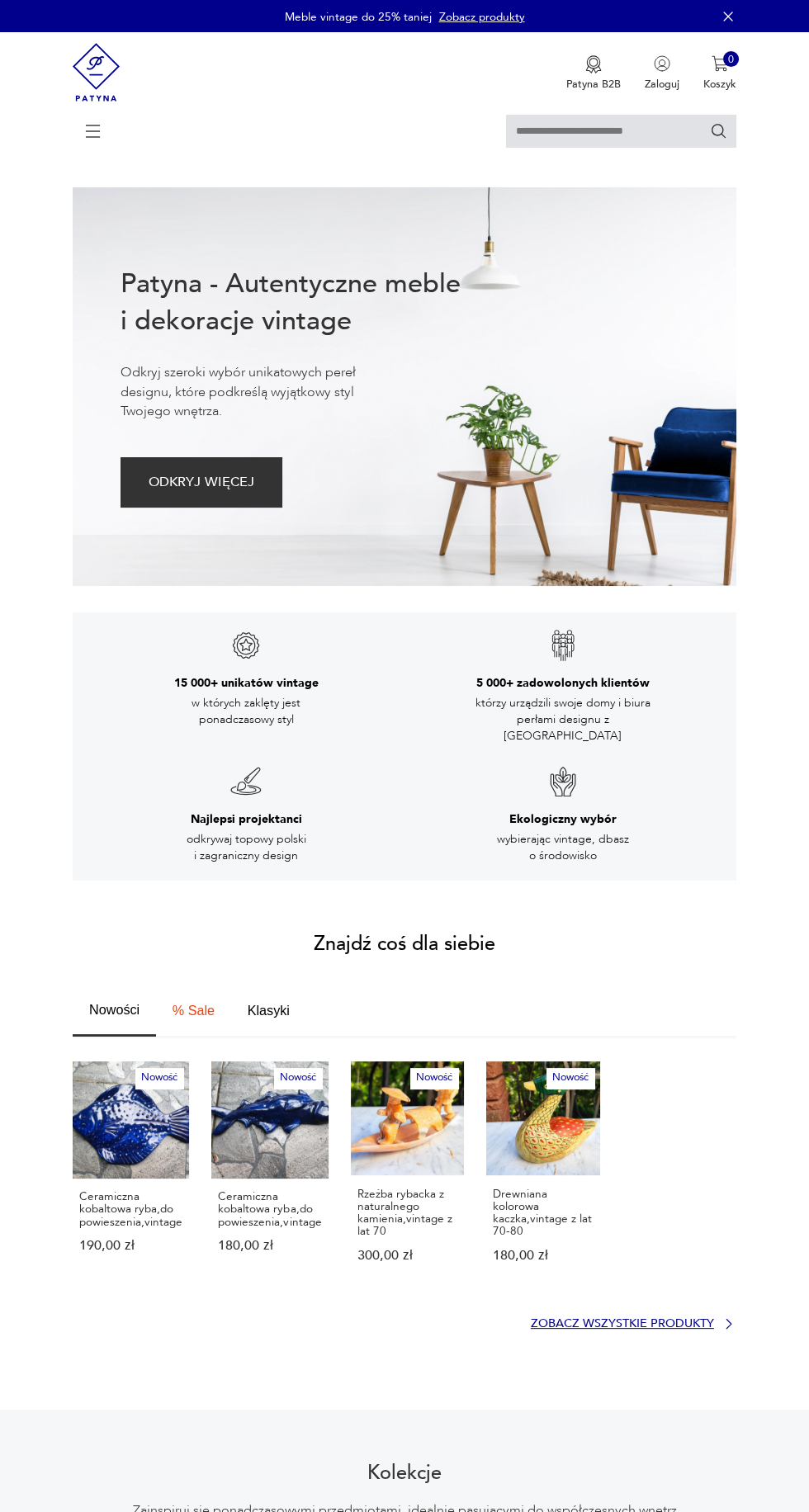
click at [639, 1319] on p "Zobacz wszystkie produkty" at bounding box center [622, 1324] width 183 height 10
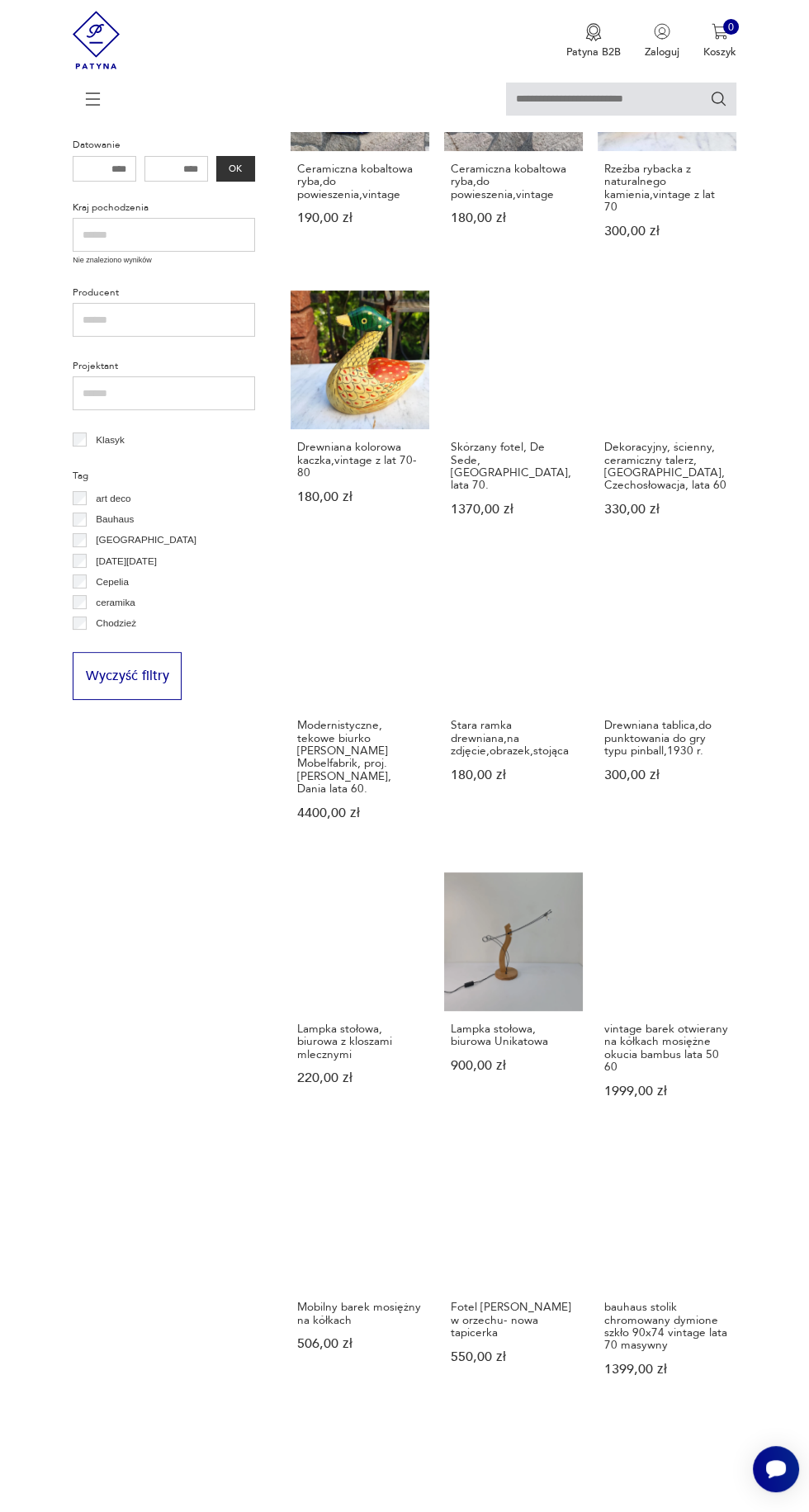
scroll to position [444, 0]
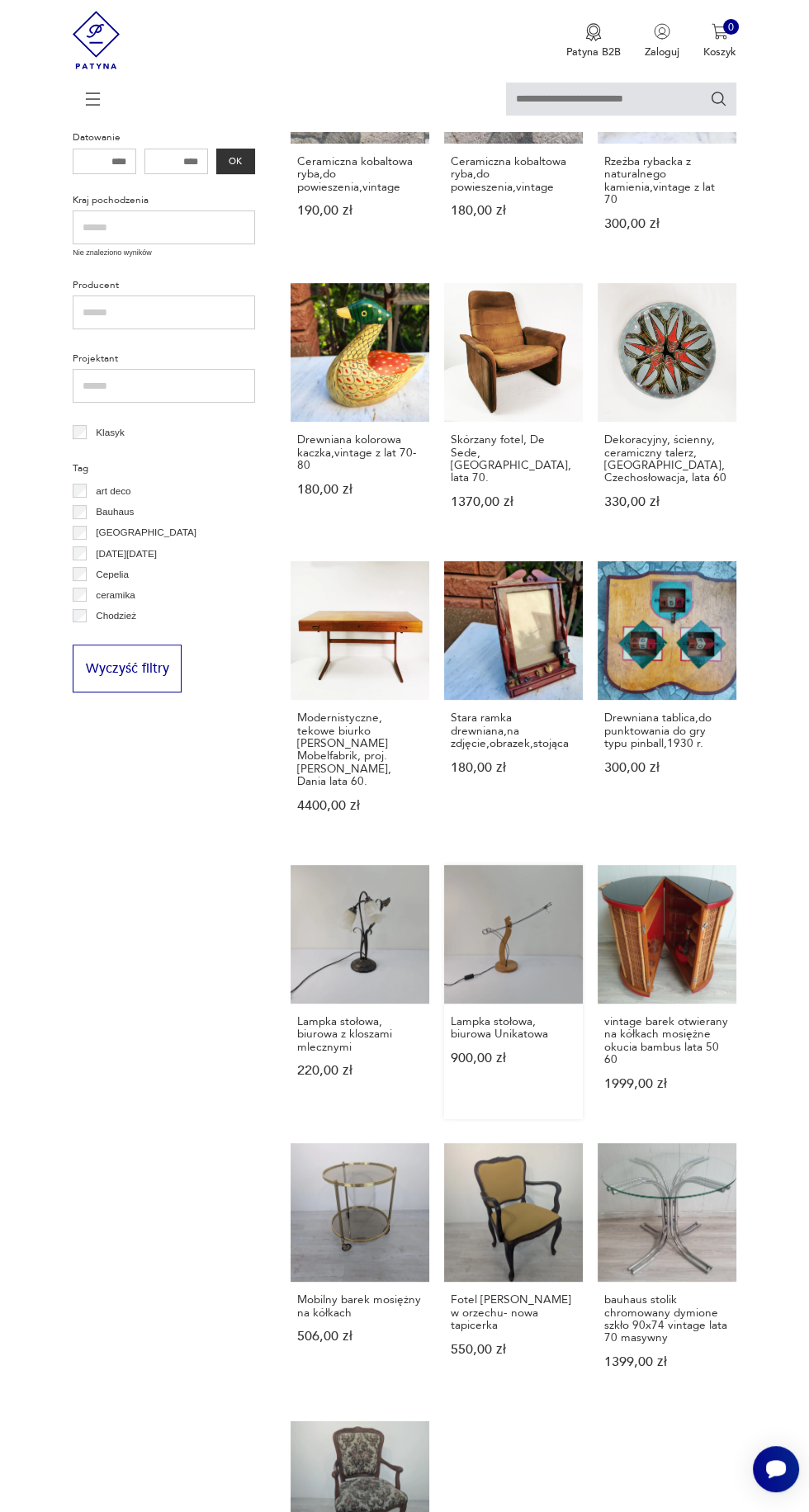
click at [518, 907] on link "Lampka stołowa, biurowa Unikatowa 900,00 zł" at bounding box center [513, 993] width 139 height 254
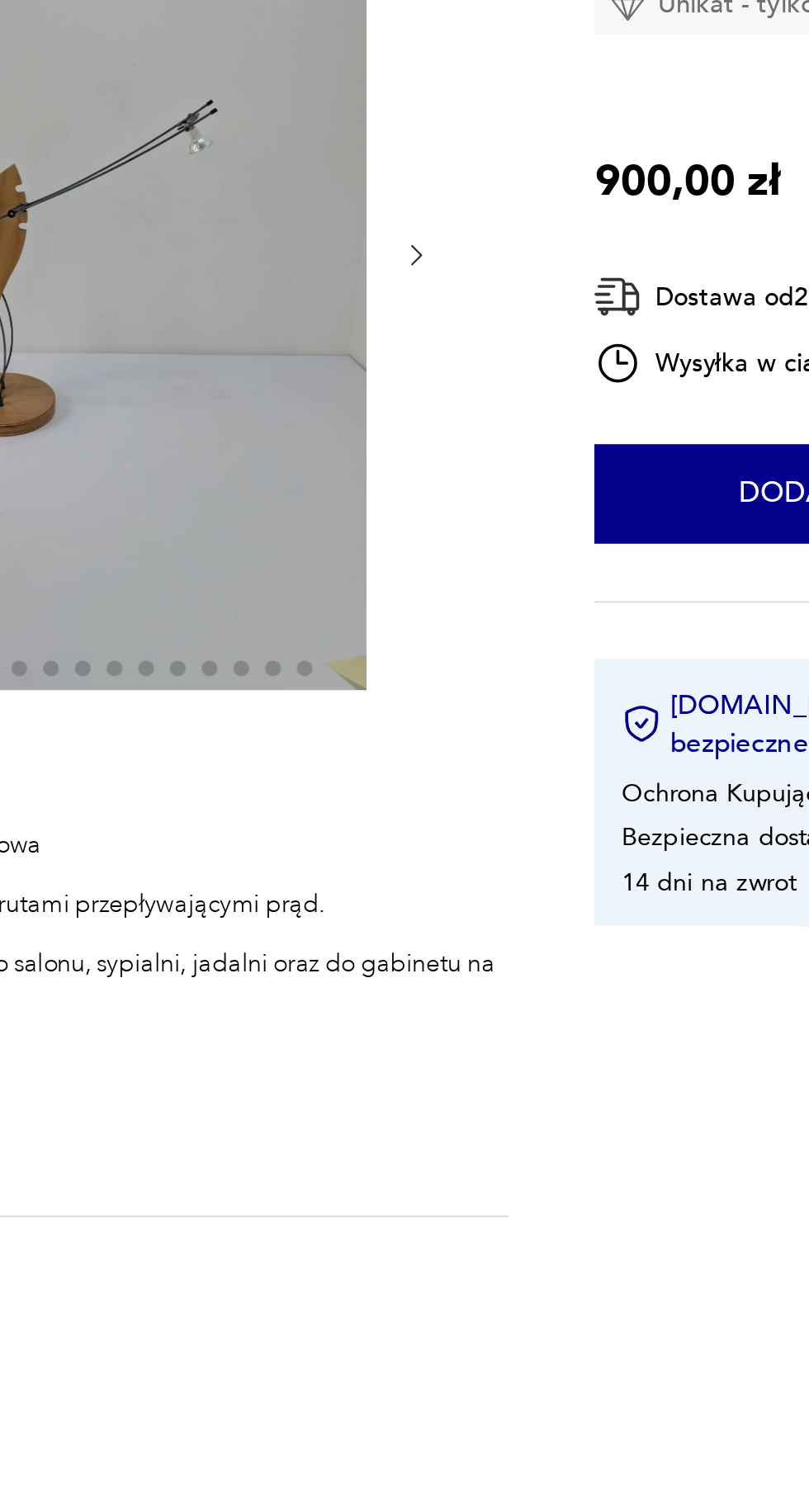
scroll to position [6, 0]
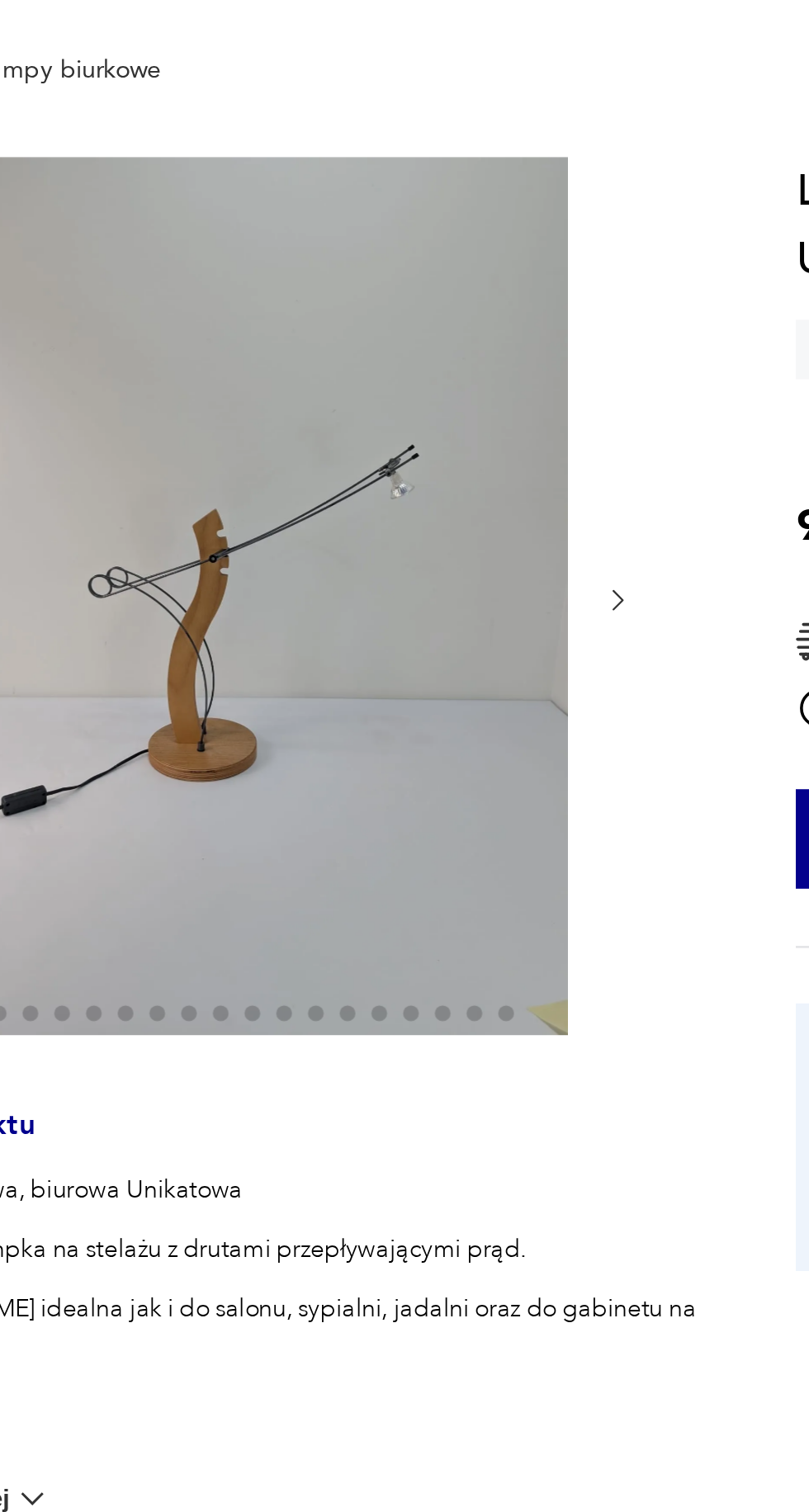
click at [396, 408] on icon "button" at bounding box center [396, 408] width 13 height 13
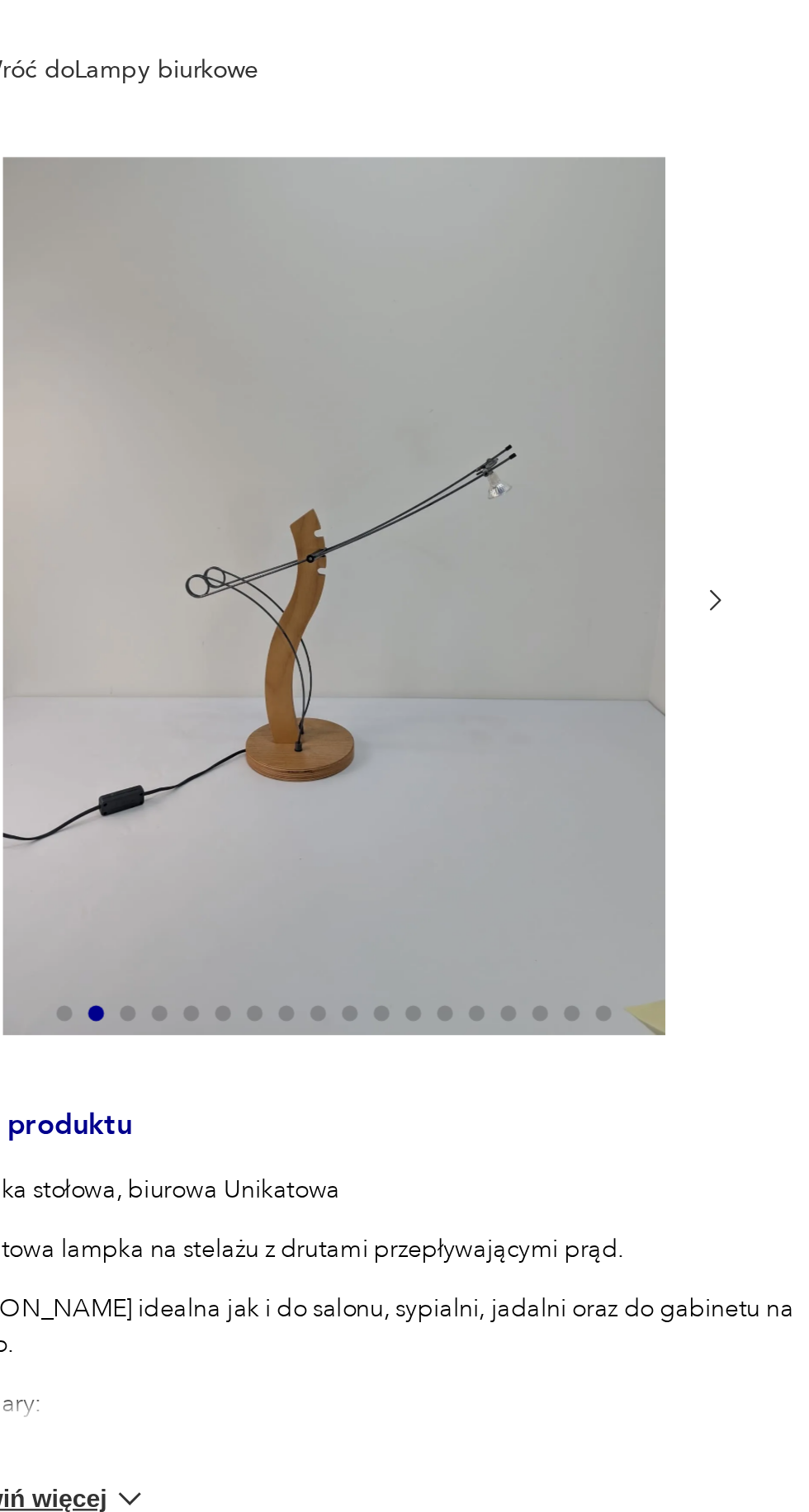
click at [396, 408] on icon "button" at bounding box center [396, 408] width 13 height 13
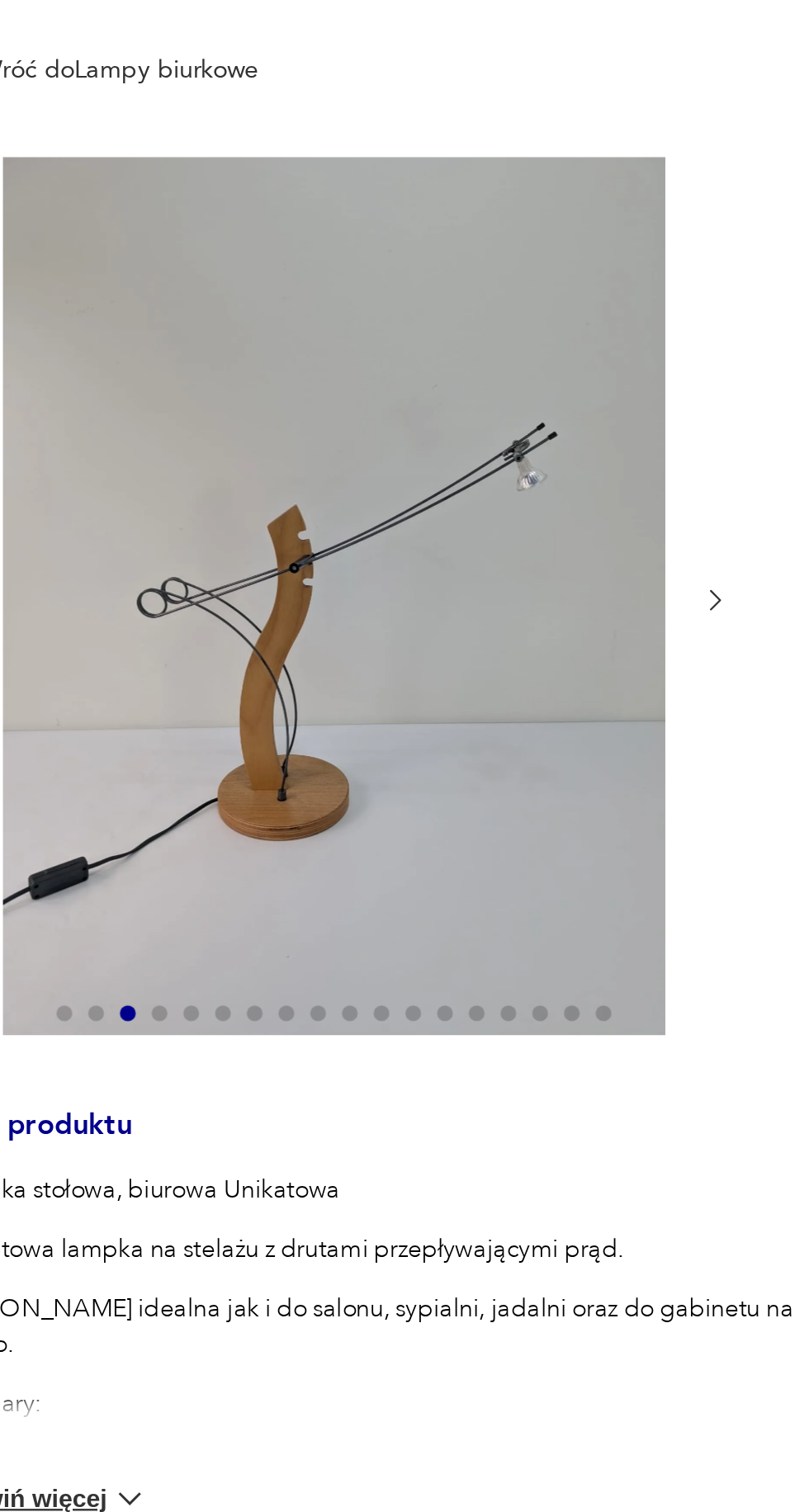
click at [396, 408] on icon "button" at bounding box center [396, 408] width 13 height 13
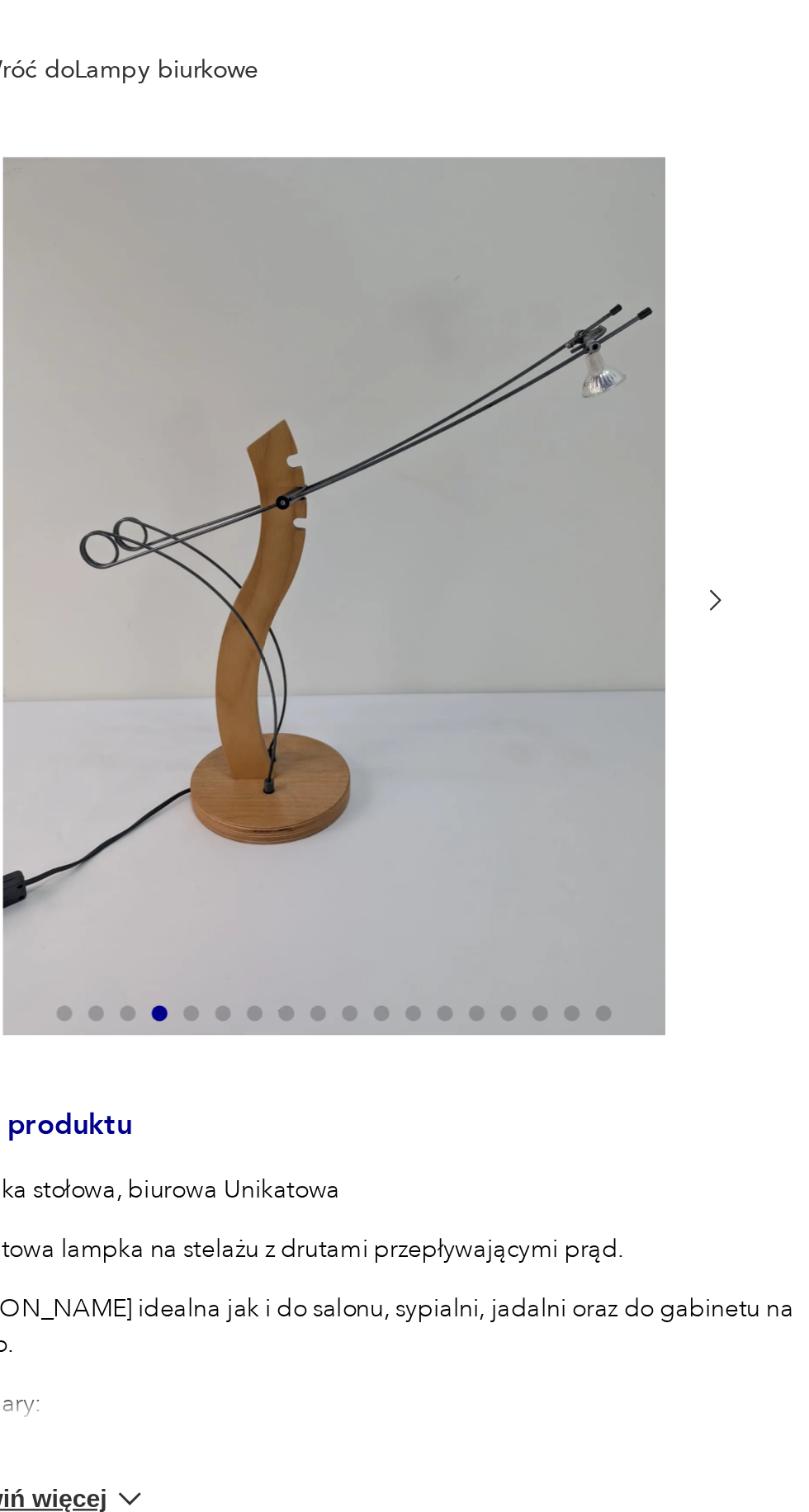
click at [396, 408] on icon "button" at bounding box center [396, 408] width 13 height 13
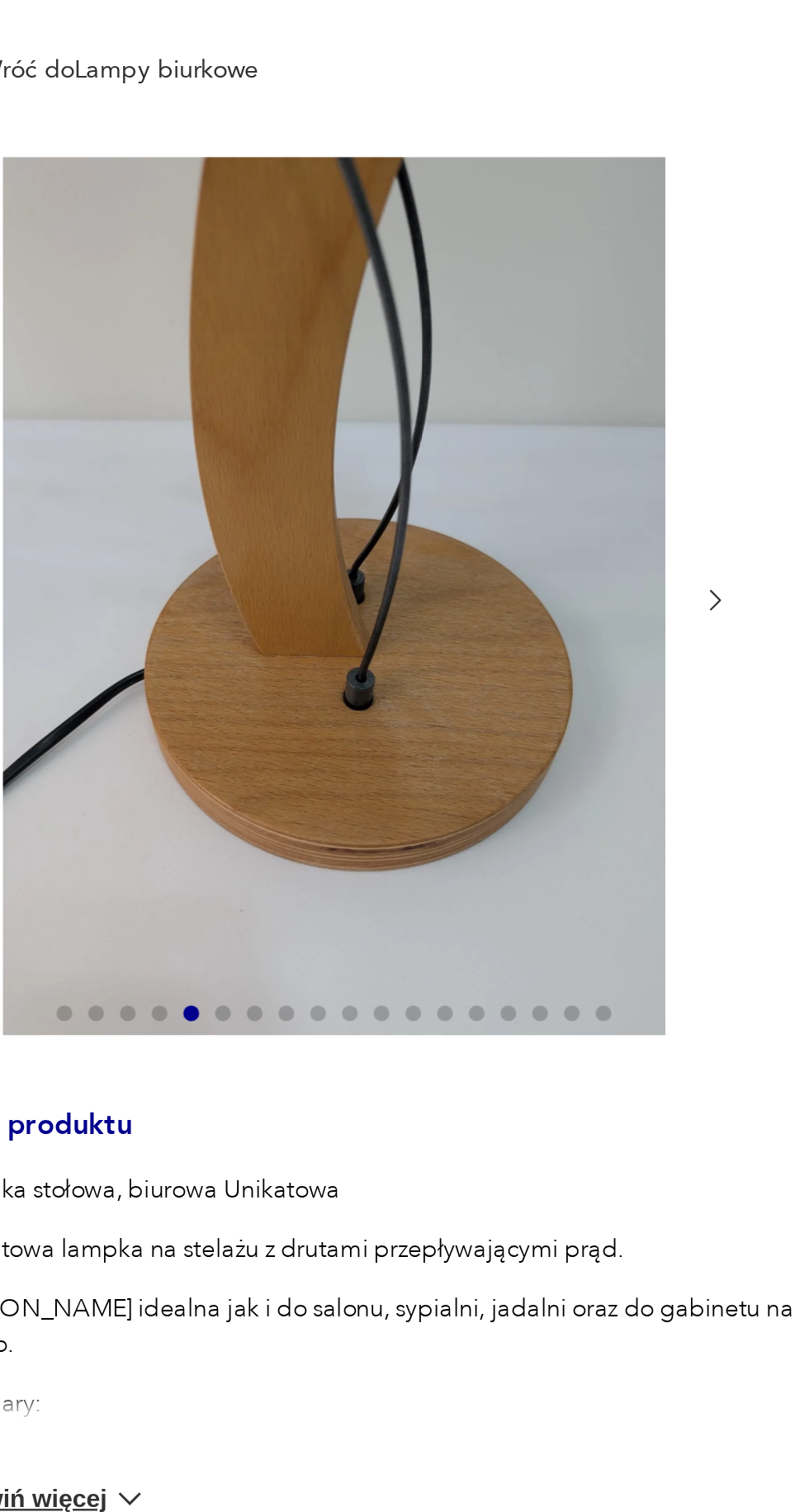
click at [392, 408] on icon "button" at bounding box center [396, 408] width 13 height 13
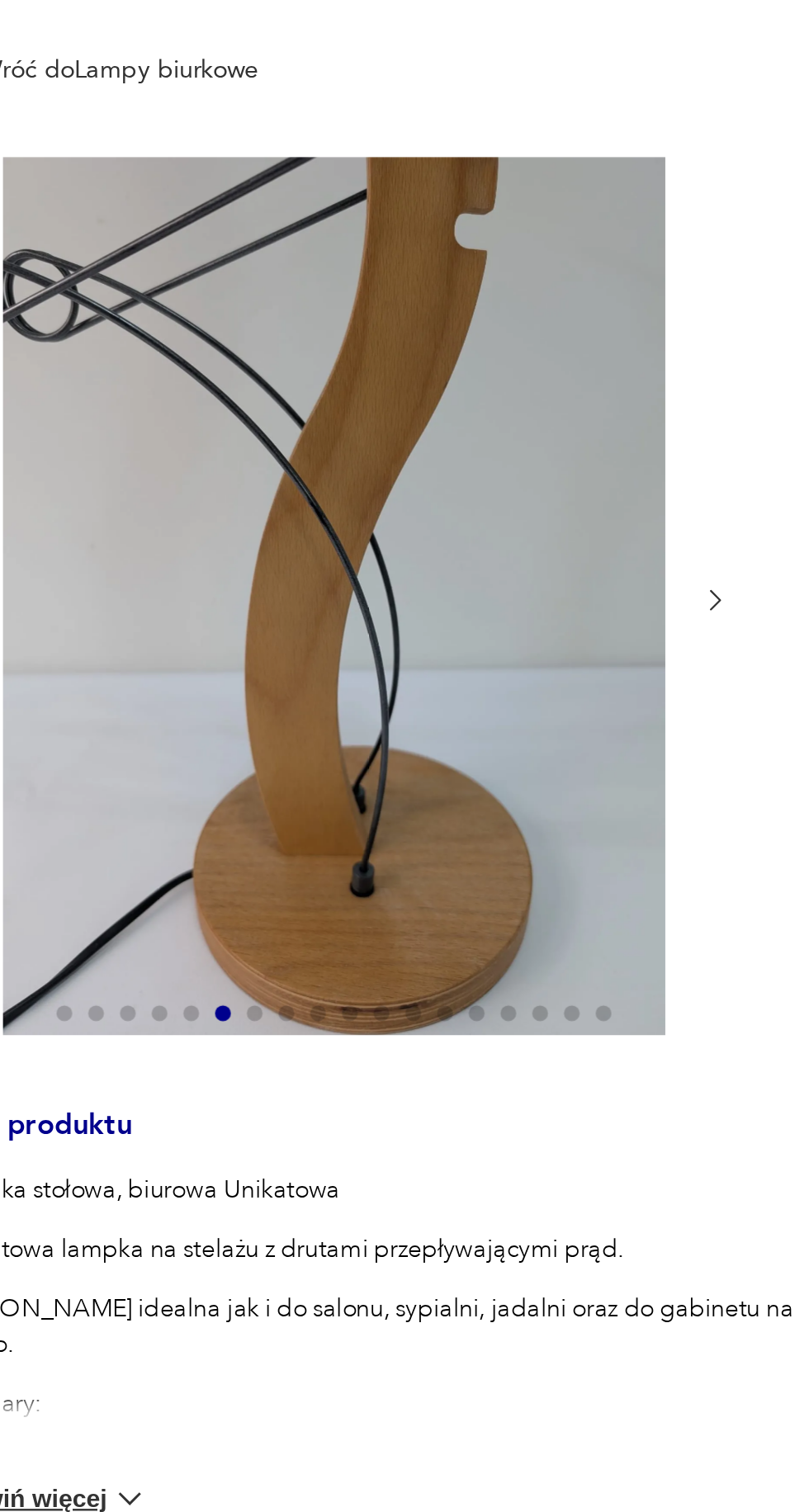
click at [396, 408] on icon "button" at bounding box center [396, 408] width 13 height 13
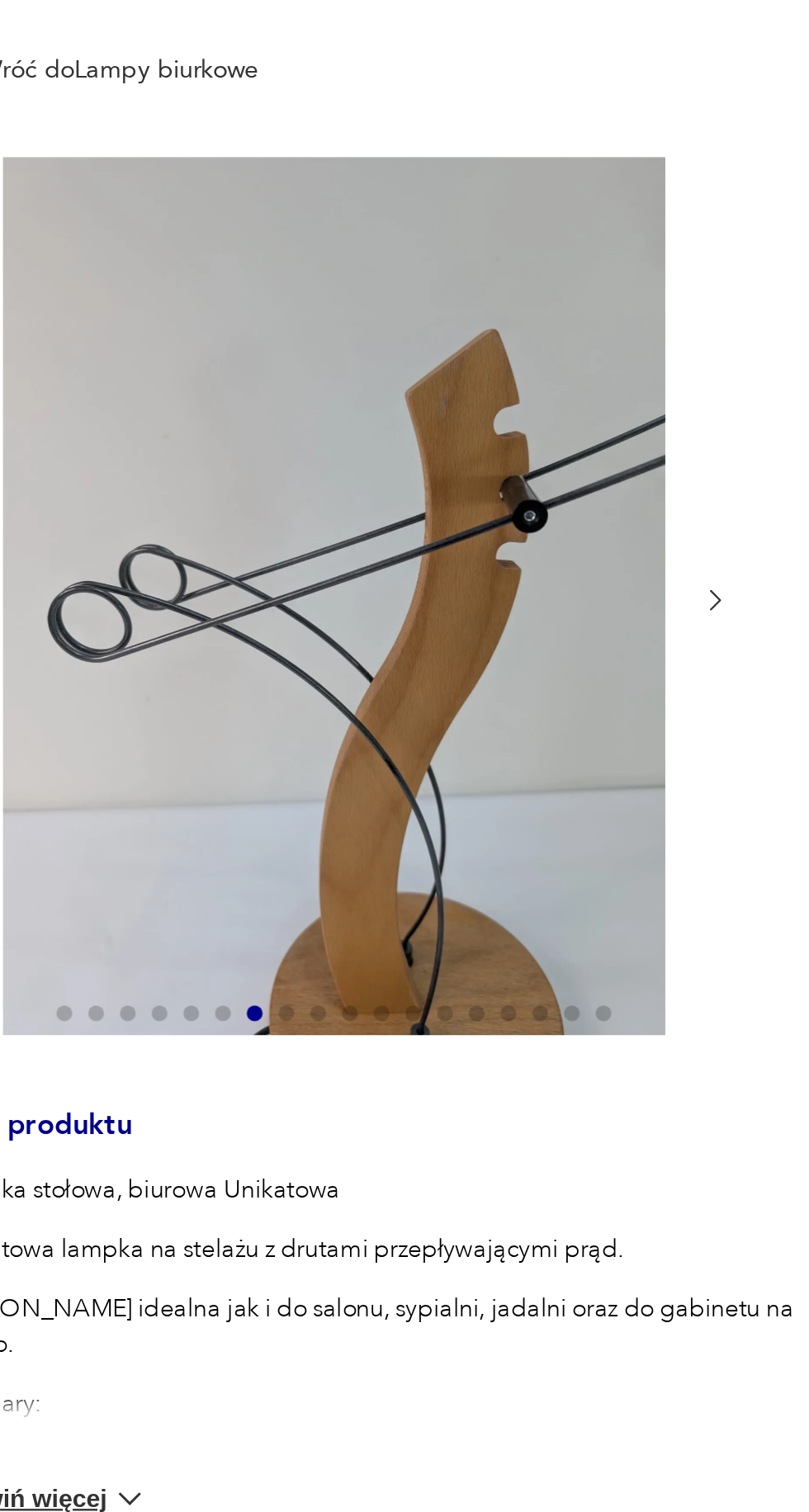
click at [396, 408] on icon "button" at bounding box center [396, 408] width 13 height 13
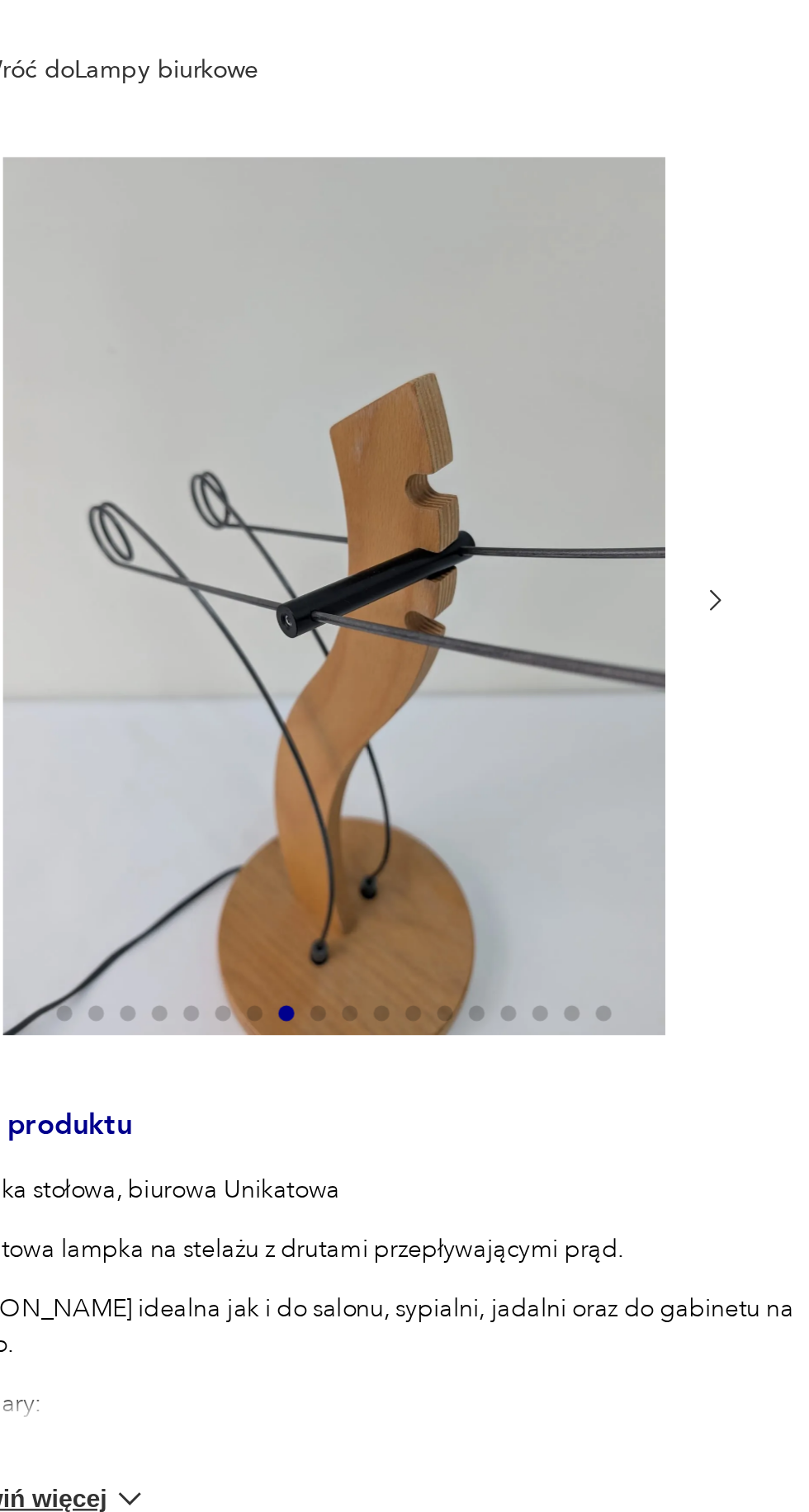
click at [393, 408] on icon "button" at bounding box center [396, 408] width 13 height 13
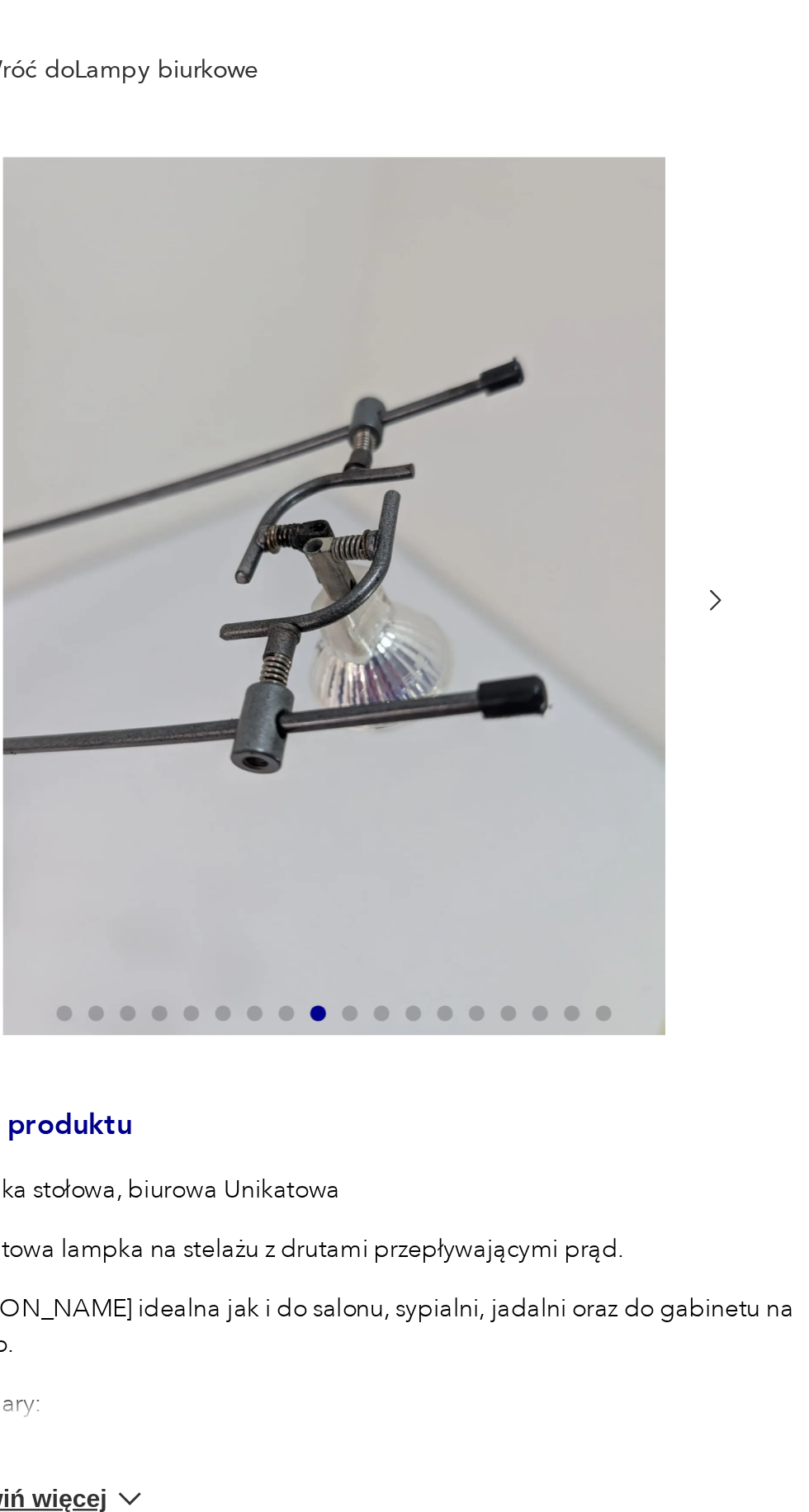
click at [393, 408] on icon "button" at bounding box center [396, 408] width 13 height 13
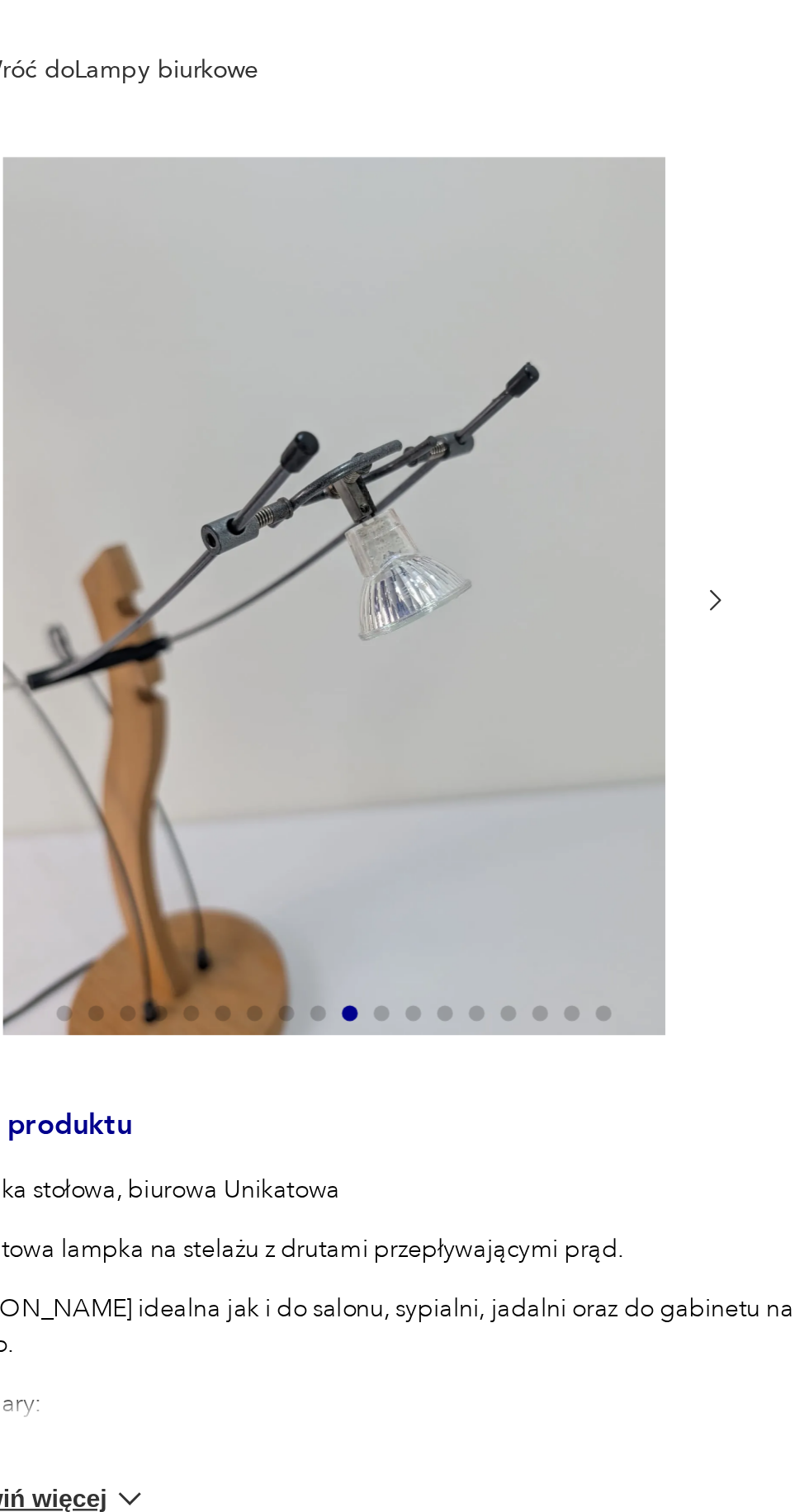
click at [396, 408] on icon "button" at bounding box center [396, 408] width 13 height 13
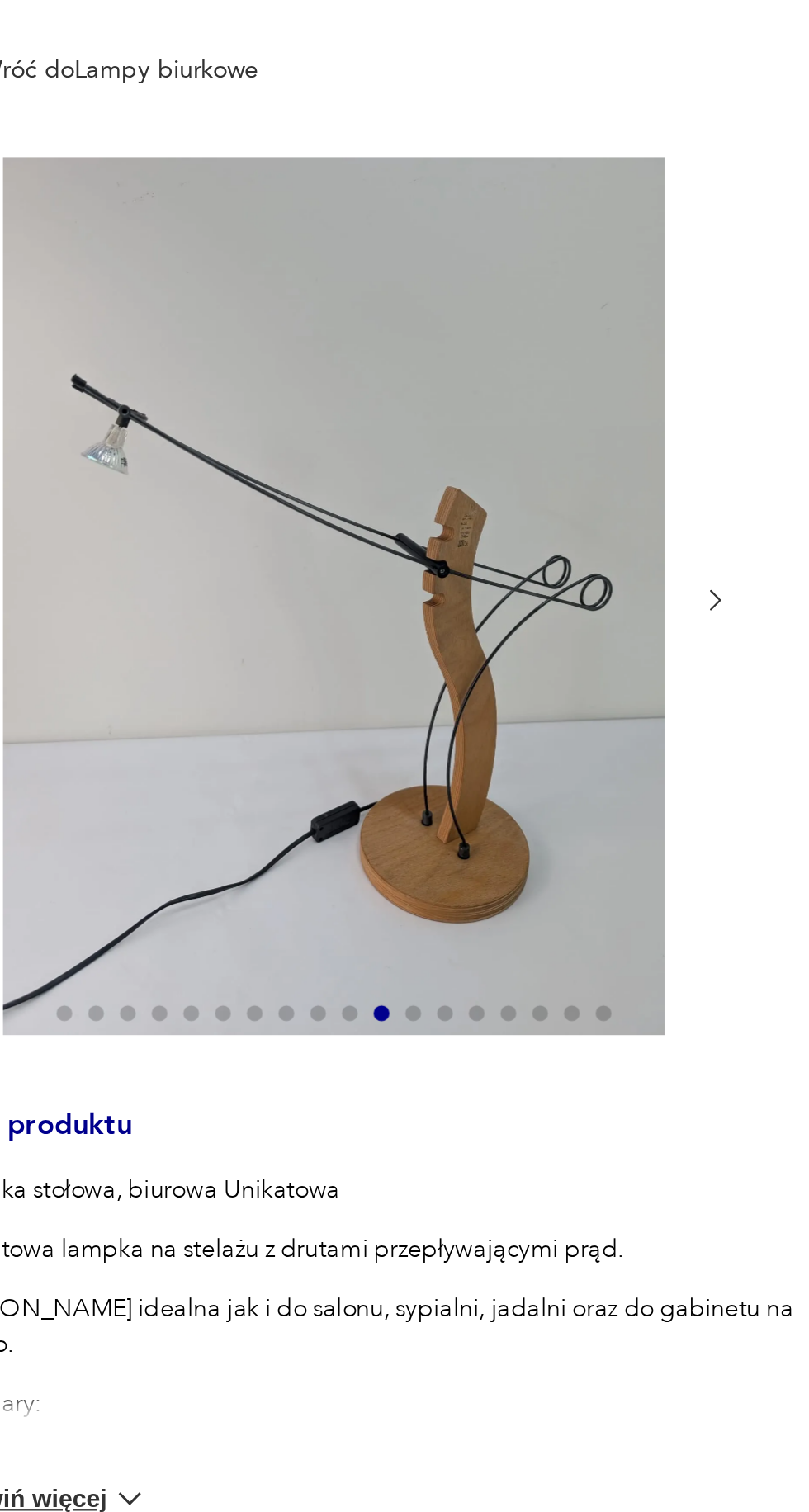
click at [396, 408] on icon "button" at bounding box center [396, 408] width 13 height 13
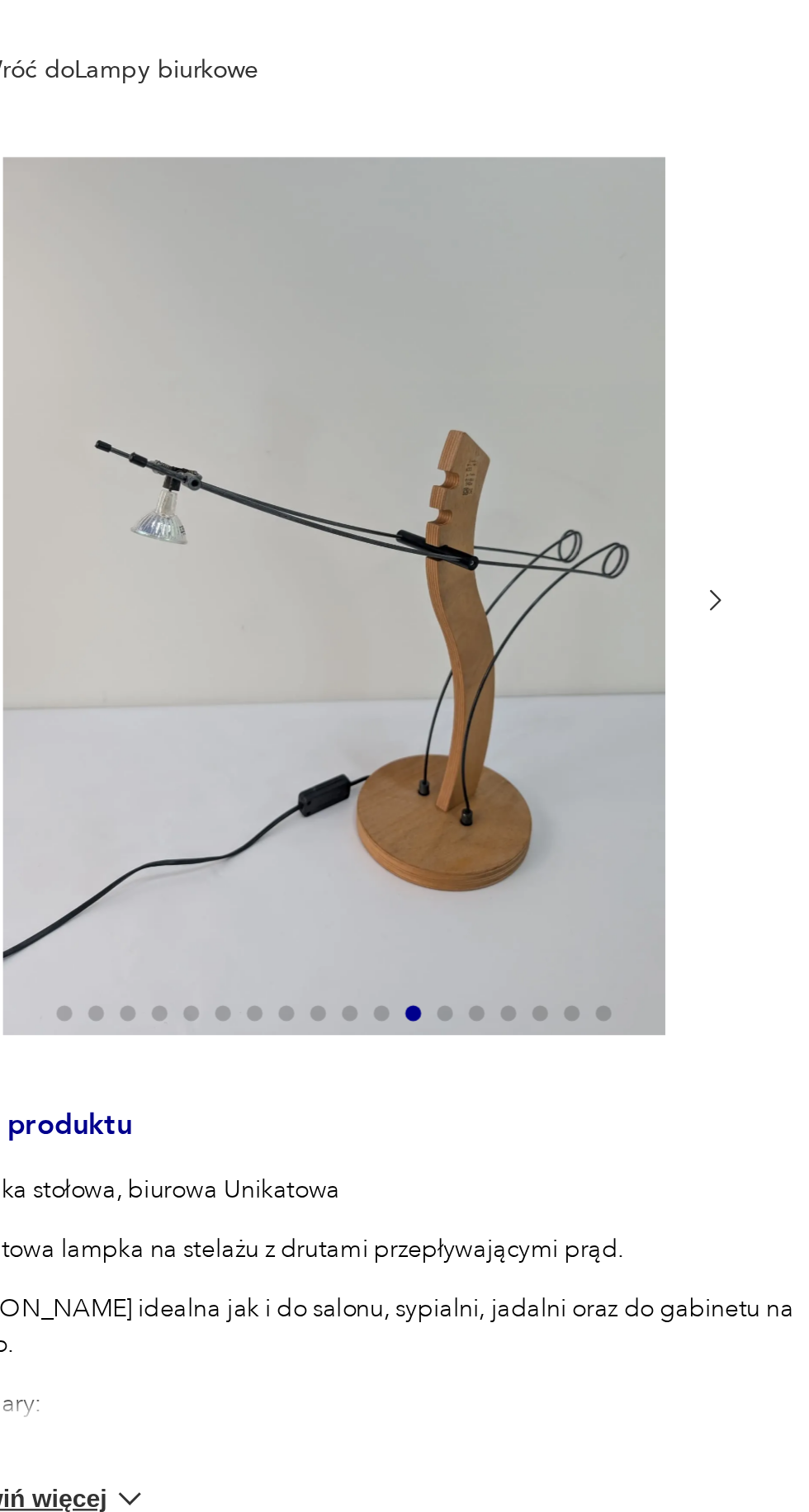
click at [396, 408] on icon "button" at bounding box center [396, 408] width 13 height 13
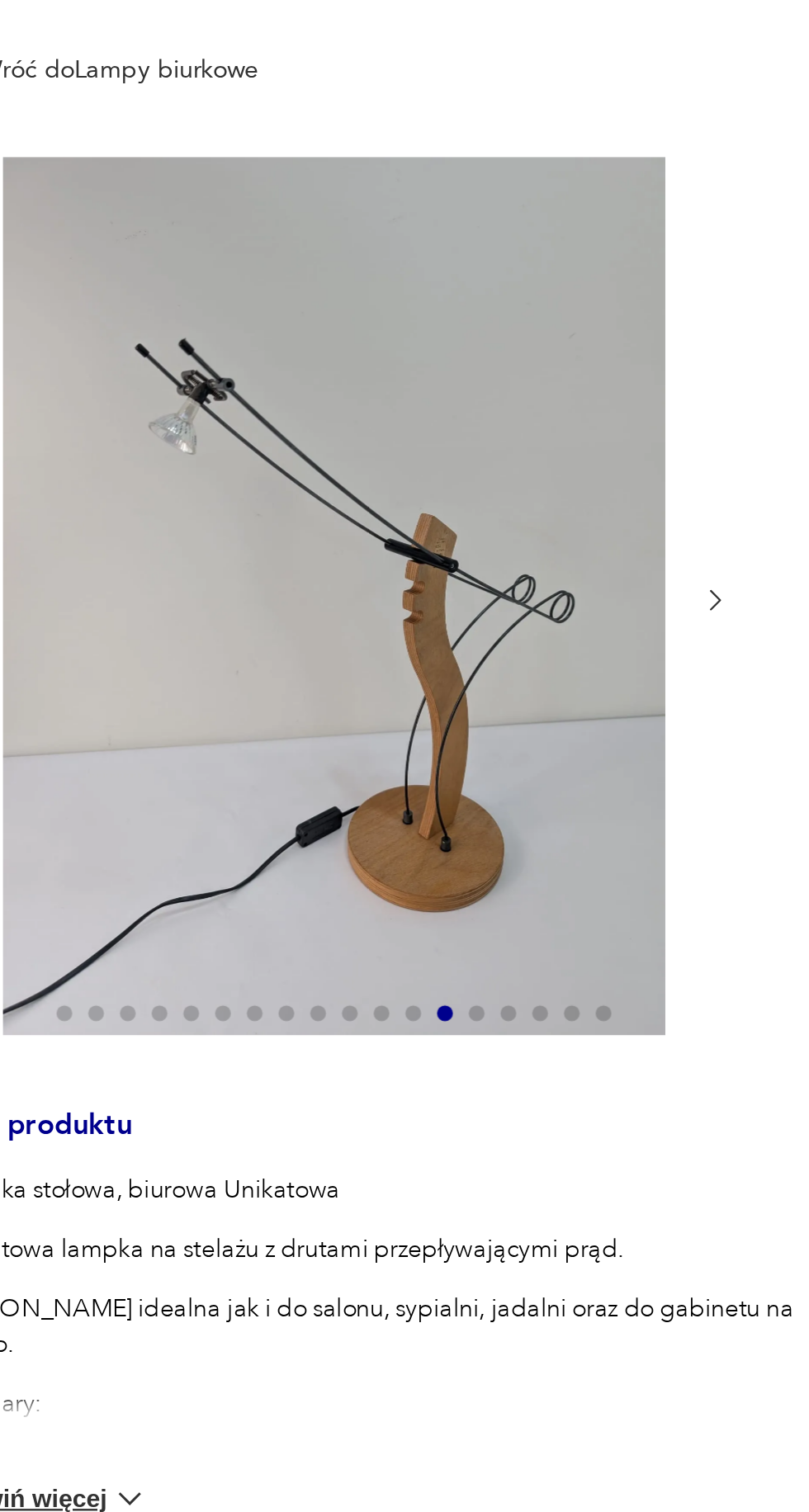
click at [396, 409] on icon "button" at bounding box center [396, 408] width 13 height 13
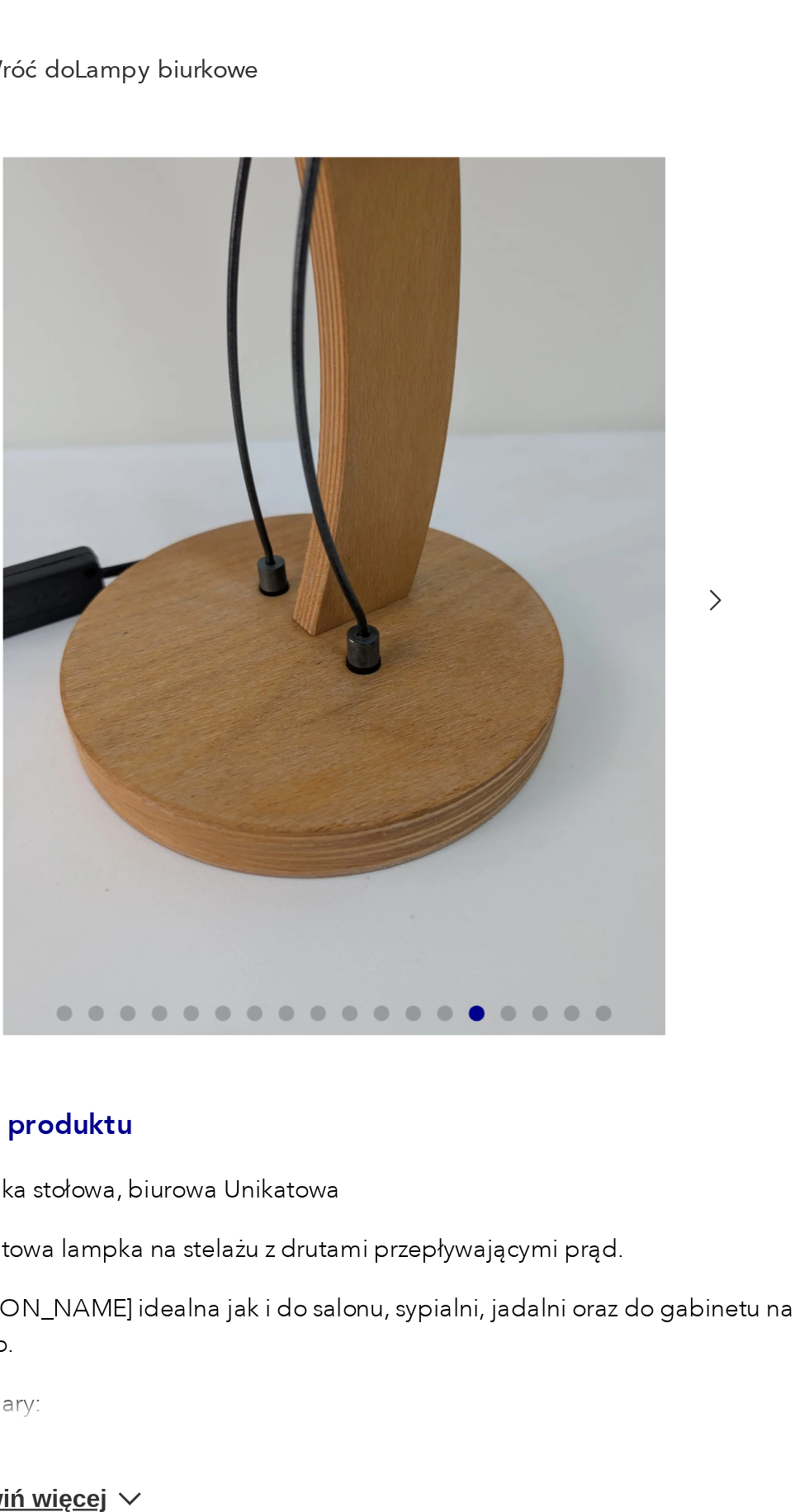
click at [383, 405] on div at bounding box center [237, 408] width 330 height 369
click at [392, 408] on icon "button" at bounding box center [396, 408] width 13 height 13
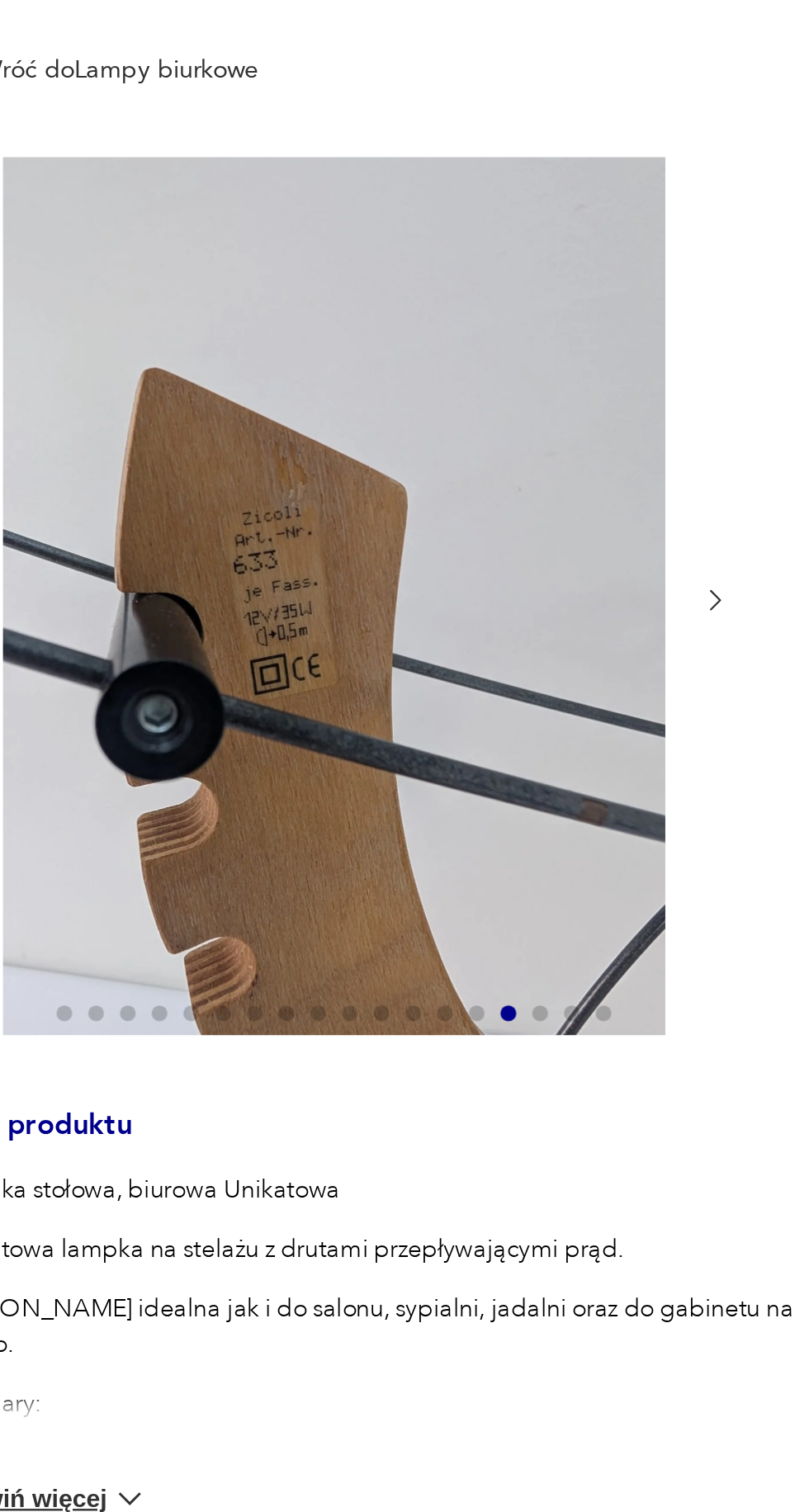
click at [387, 408] on div at bounding box center [237, 408] width 330 height 369
click at [393, 408] on icon "button" at bounding box center [396, 408] width 13 height 13
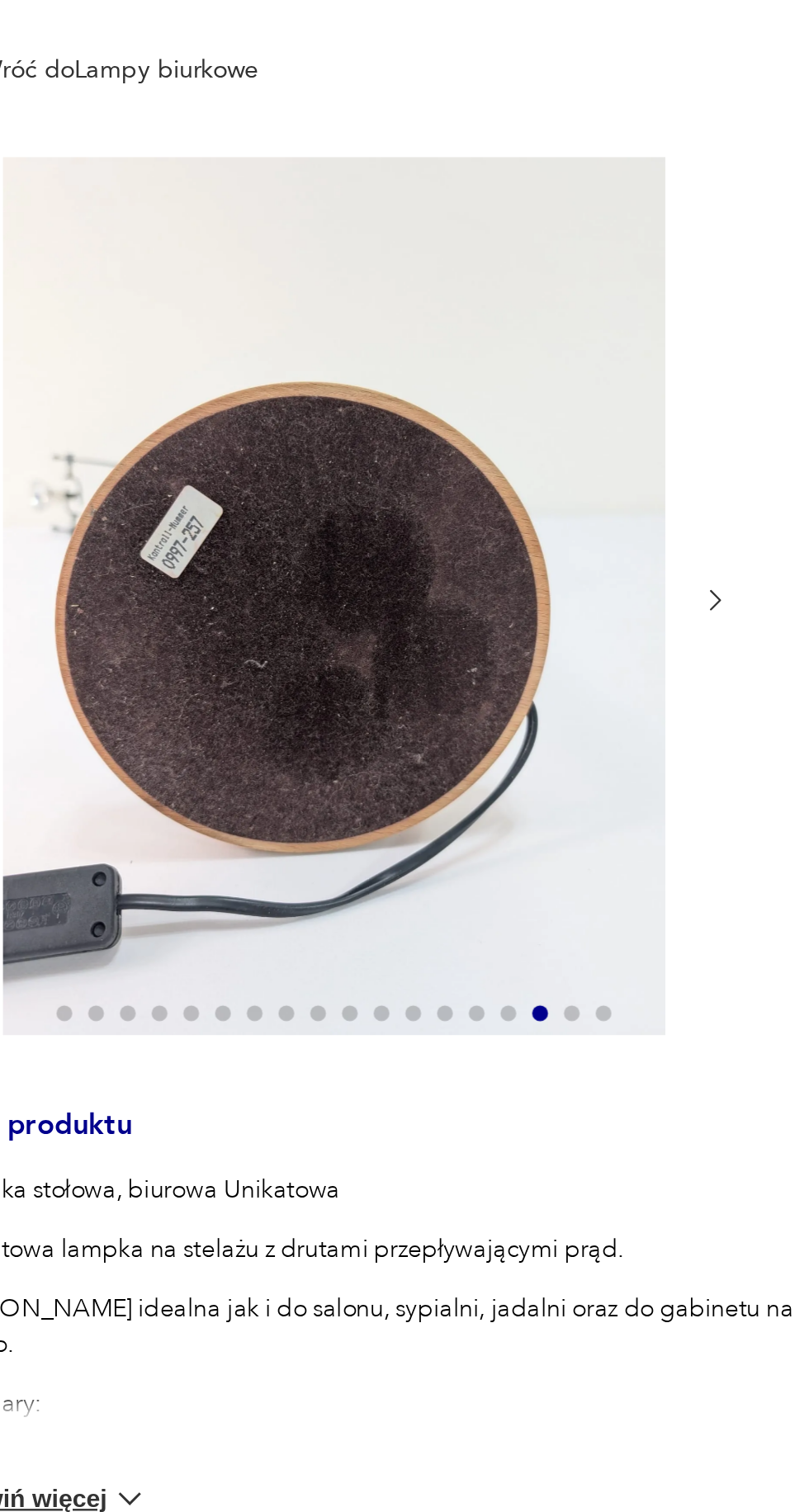
click at [394, 410] on icon "button" at bounding box center [396, 408] width 13 height 13
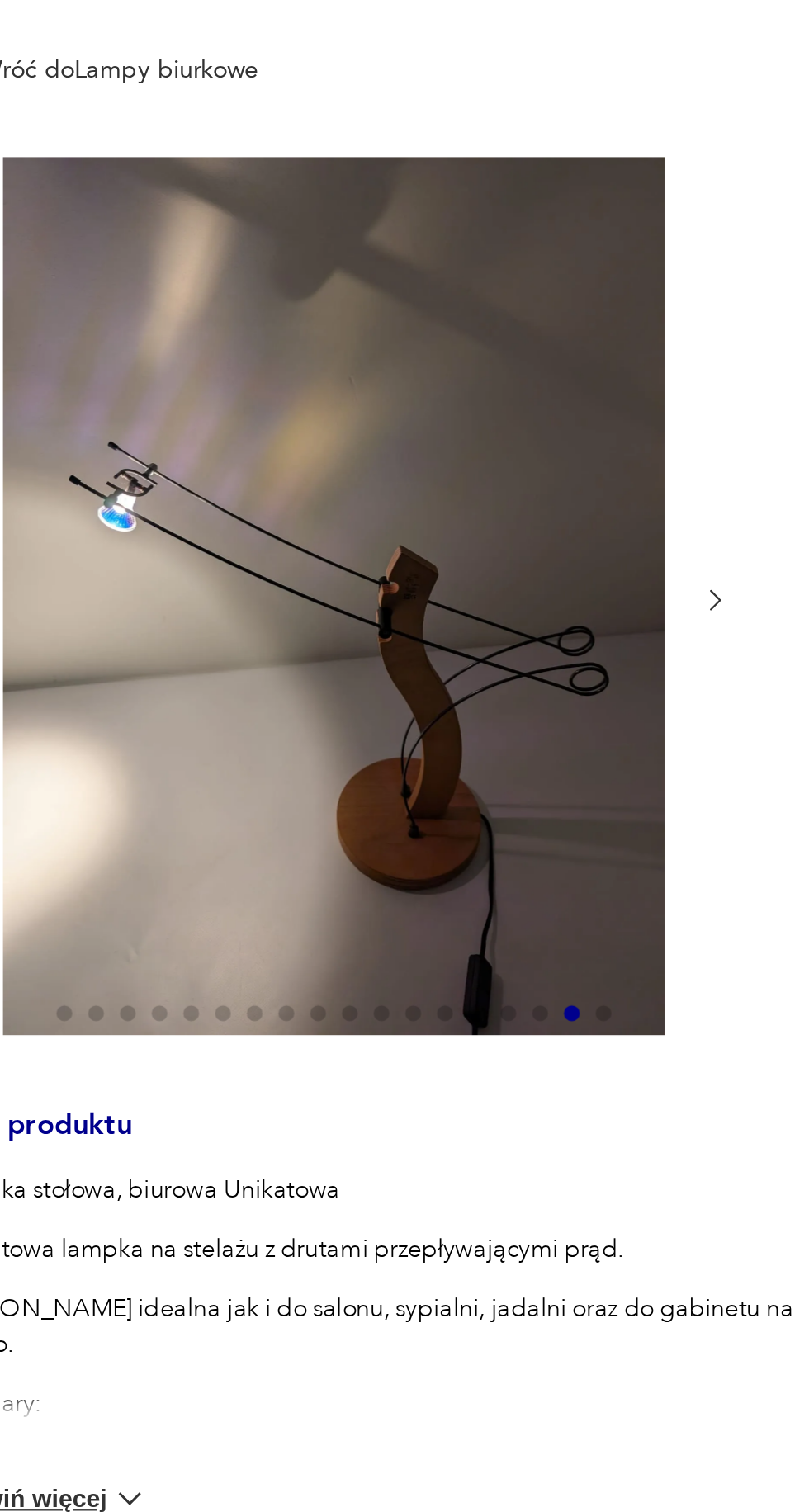
click at [396, 408] on icon "button" at bounding box center [396, 408] width 13 height 13
